Goal: Information Seeking & Learning: Learn about a topic

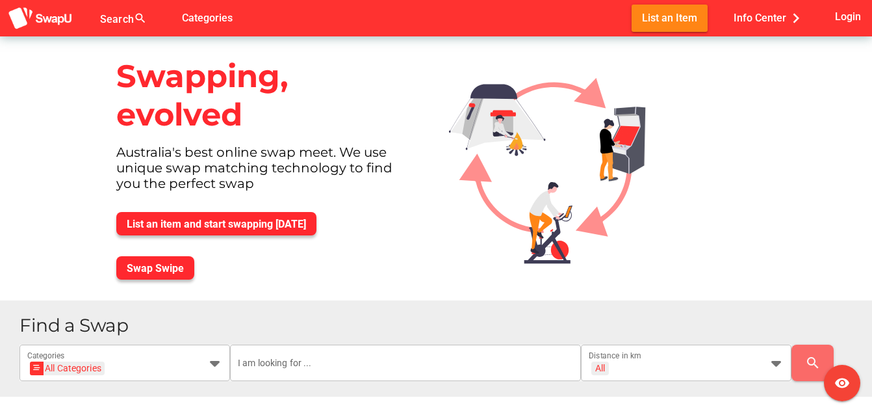
scroll to position [65, 0]
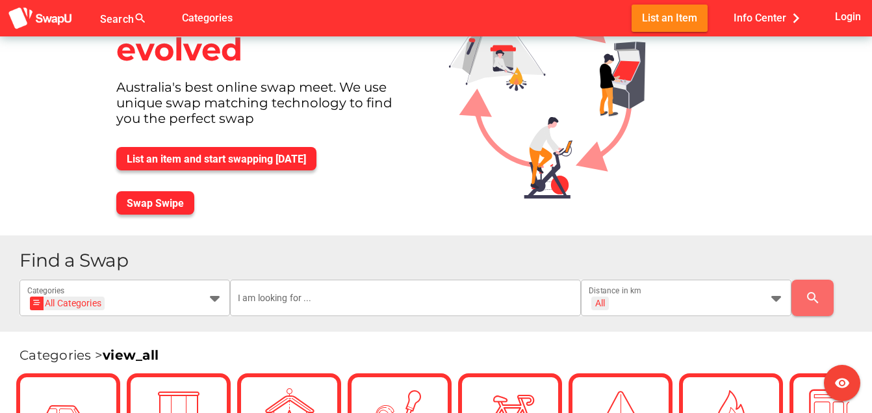
click at [871, 228] on html "Search search false Categories List an Item Info Center chevron_right Login vis…" at bounding box center [436, 141] width 872 height 413
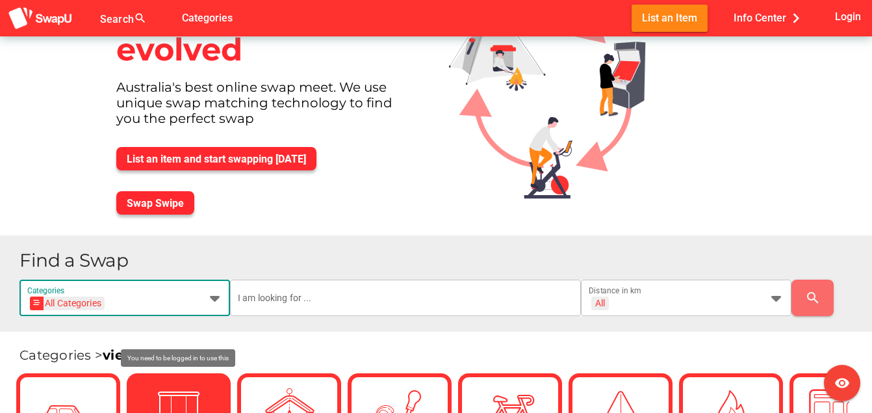
click at [217, 301] on icon at bounding box center [215, 298] width 16 height 16
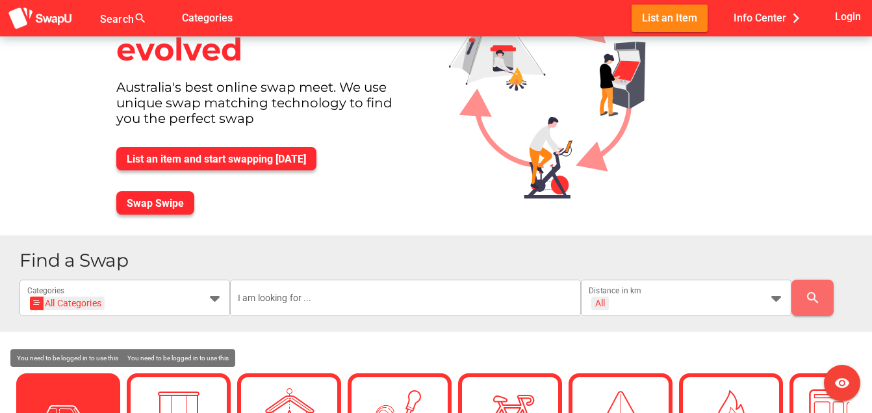
click at [70, 388] on img at bounding box center [68, 415] width 65 height 65
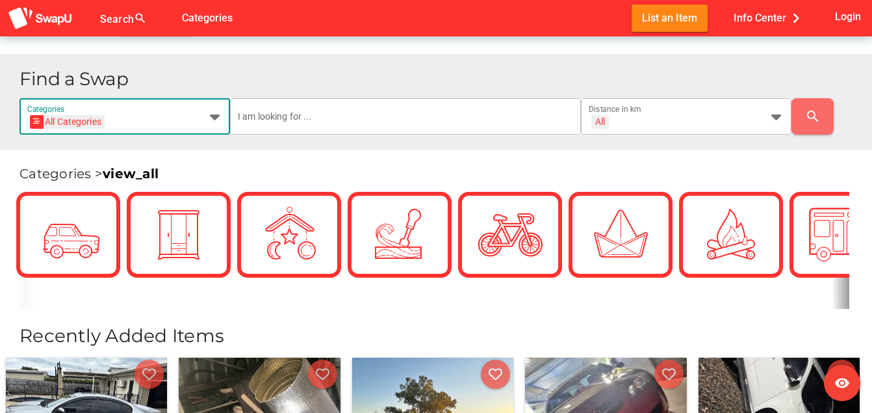
scroll to position [260, 0]
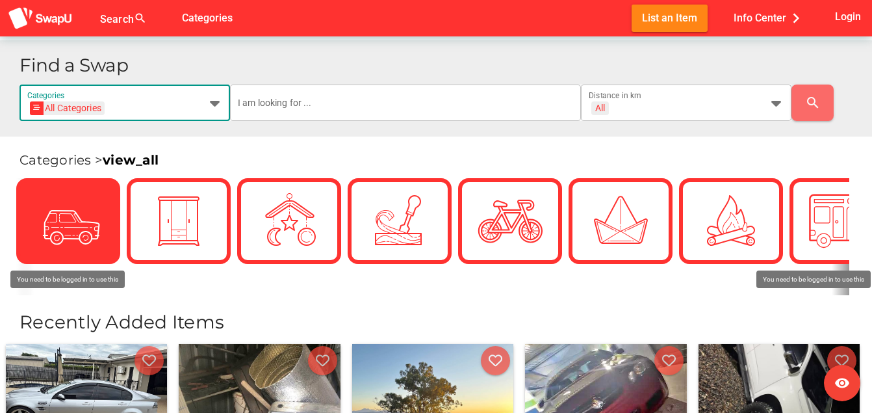
click at [92, 222] on img at bounding box center [68, 220] width 65 height 65
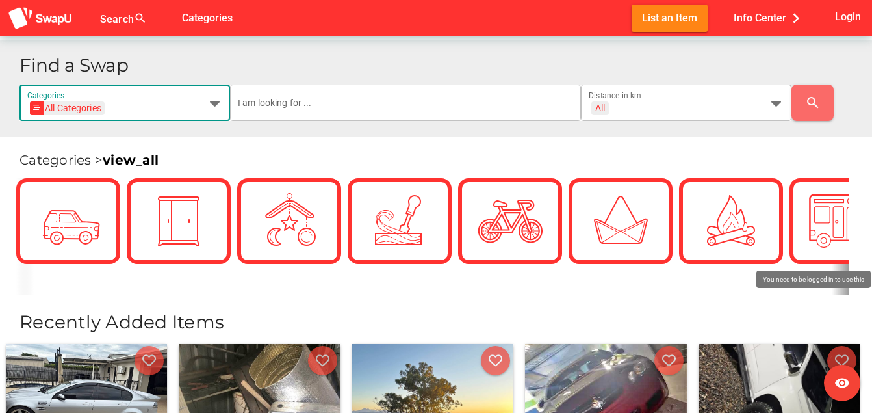
click at [218, 97] on icon at bounding box center [215, 103] width 16 height 16
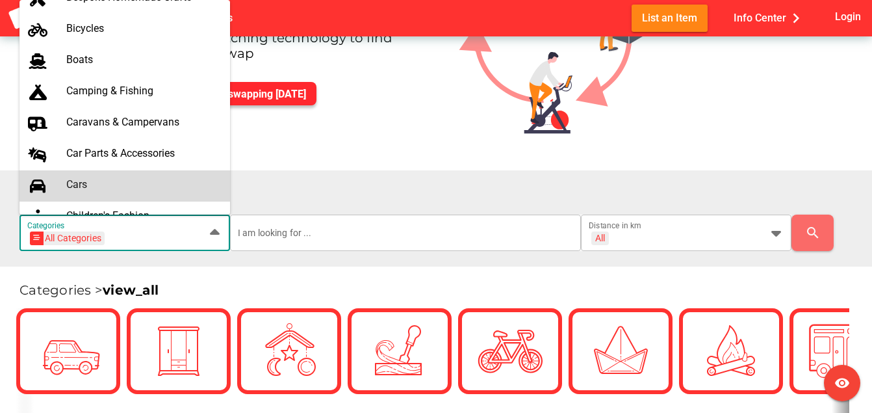
scroll to position [130, 0]
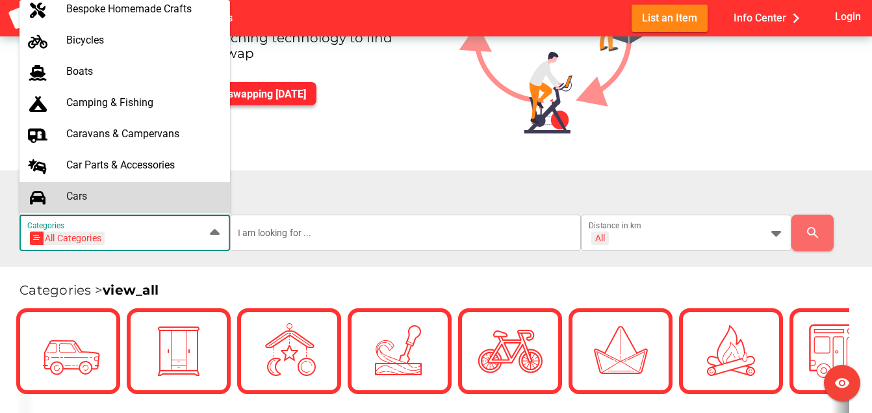
click at [74, 127] on div "All Categories 4x4s & Utes Antiques Baby & Toddler Bespoke Homemade Crafts Bicy…" at bounding box center [124, 197] width 211 height 655
click at [81, 194] on div "Cars" at bounding box center [142, 196] width 153 height 12
type input "Cars"
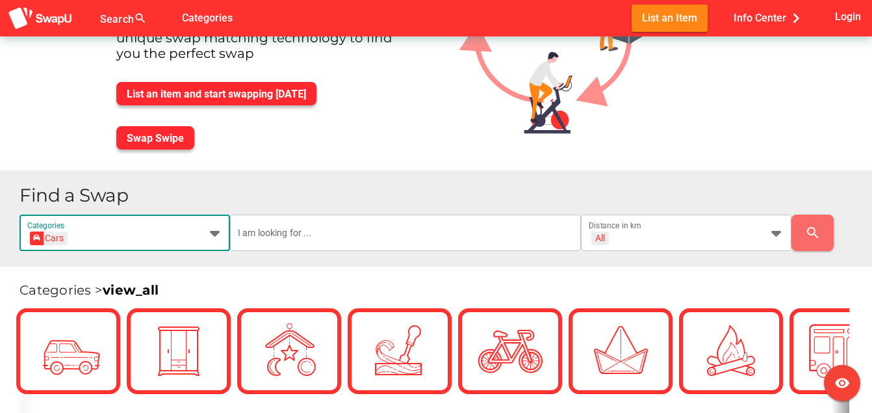
scroll to position [0, 18]
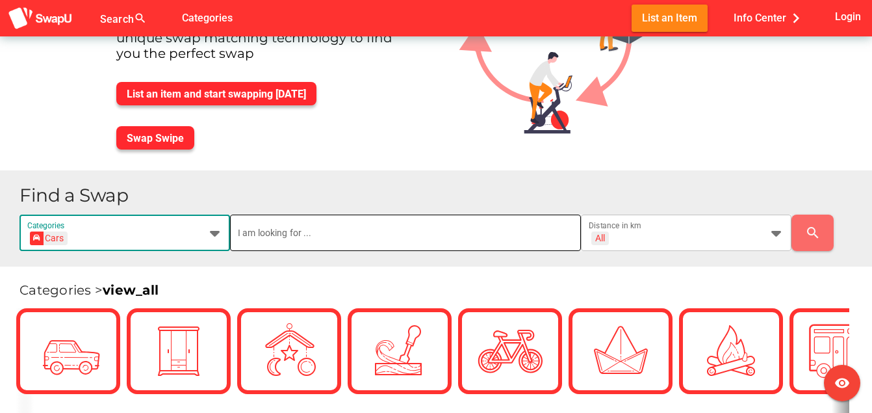
click at [359, 239] on input "text" at bounding box center [405, 232] width 335 height 36
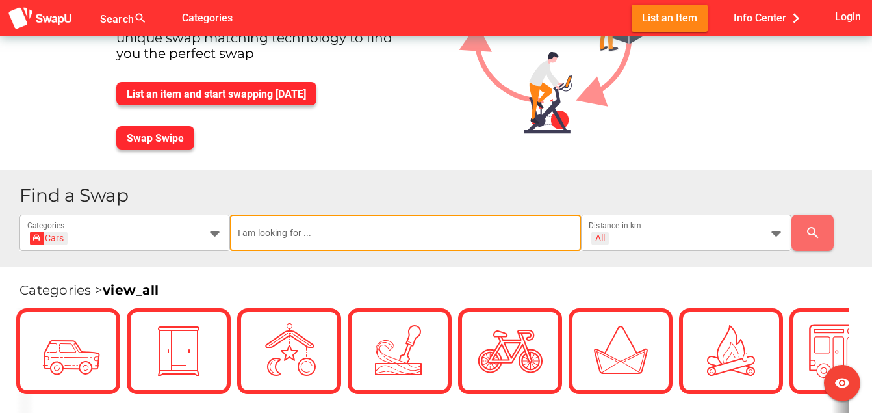
scroll to position [0, 0]
type input "swapping"
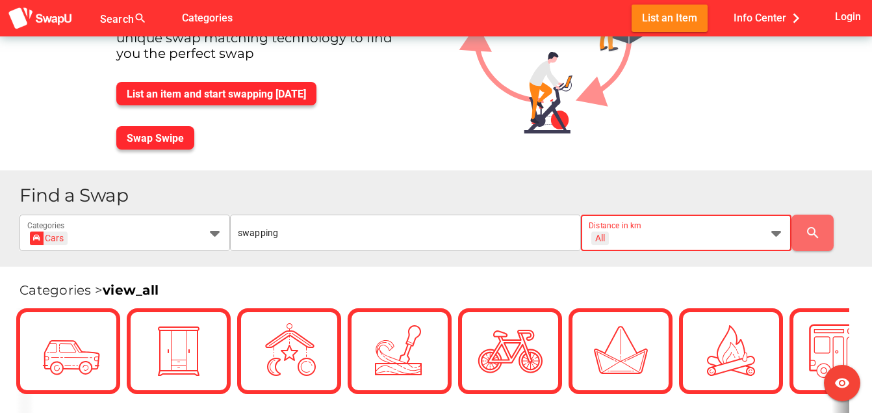
click at [777, 234] on icon at bounding box center [776, 233] width 16 height 16
click at [657, 286] on div "Categories > view_all" at bounding box center [436, 283] width 872 height 34
click at [775, 231] on icon at bounding box center [776, 233] width 16 height 16
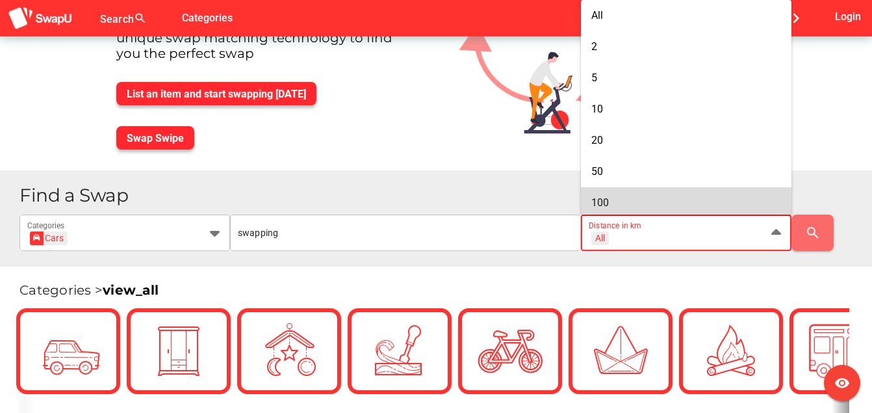
click at [612, 203] on div "100" at bounding box center [686, 202] width 190 height 12
type input "+ 100 km"
